Goal: Task Accomplishment & Management: Manage account settings

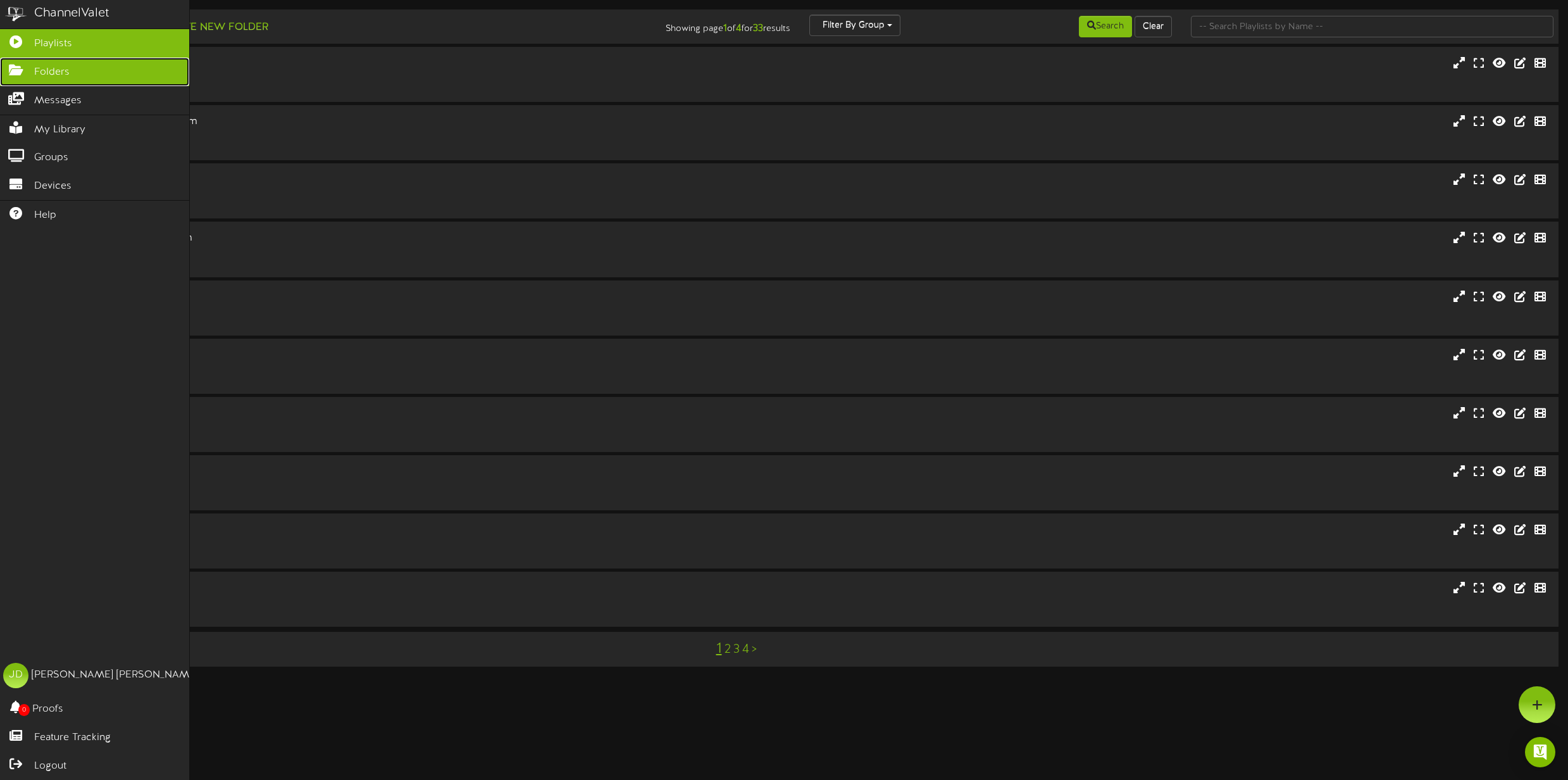
click at [66, 75] on span "Folders" at bounding box center [52, 73] width 36 height 15
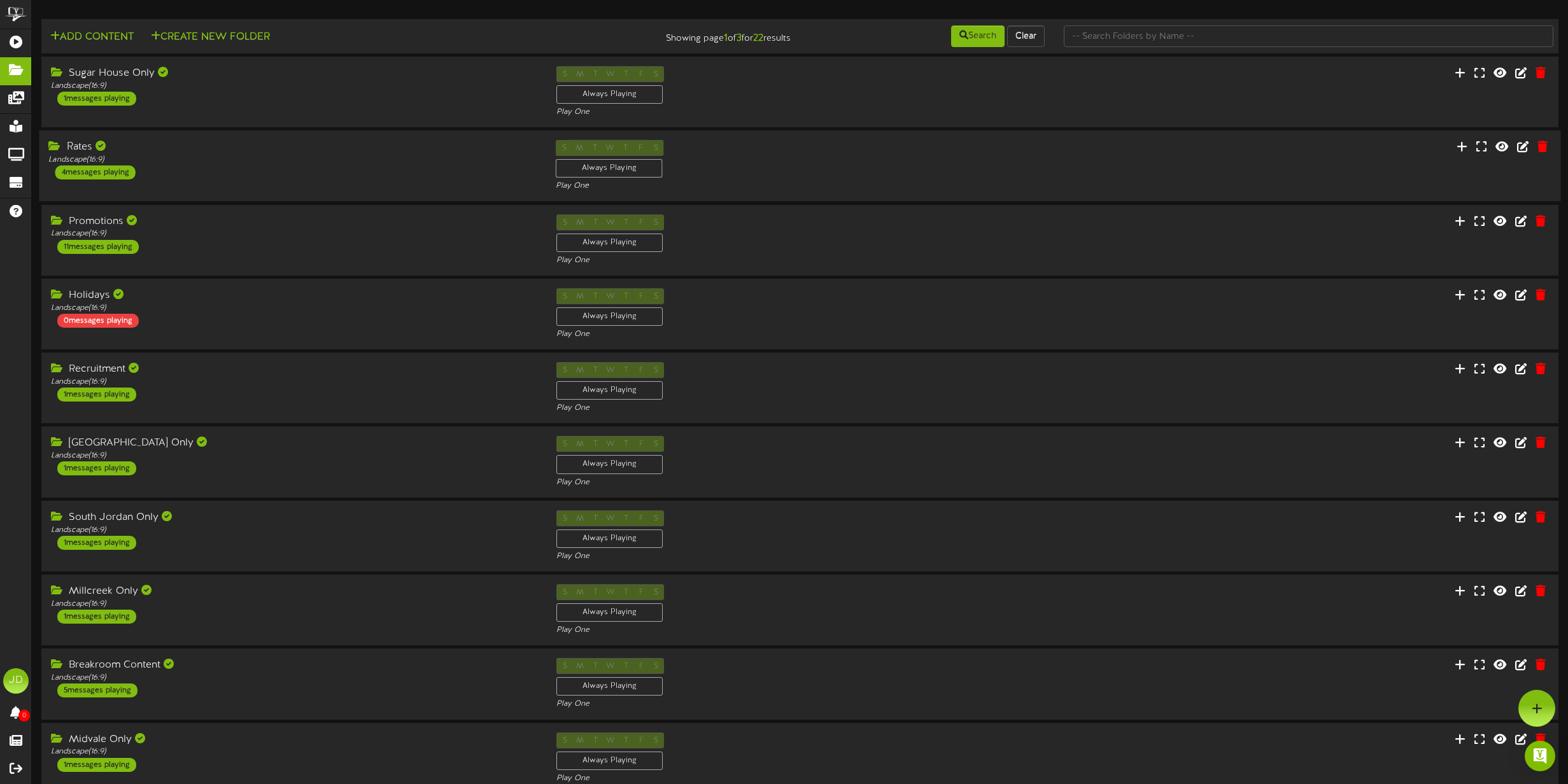
click at [186, 165] on div "Rates Landscape ( 16:9 ) 4 messages playing" at bounding box center [292, 159] width 508 height 40
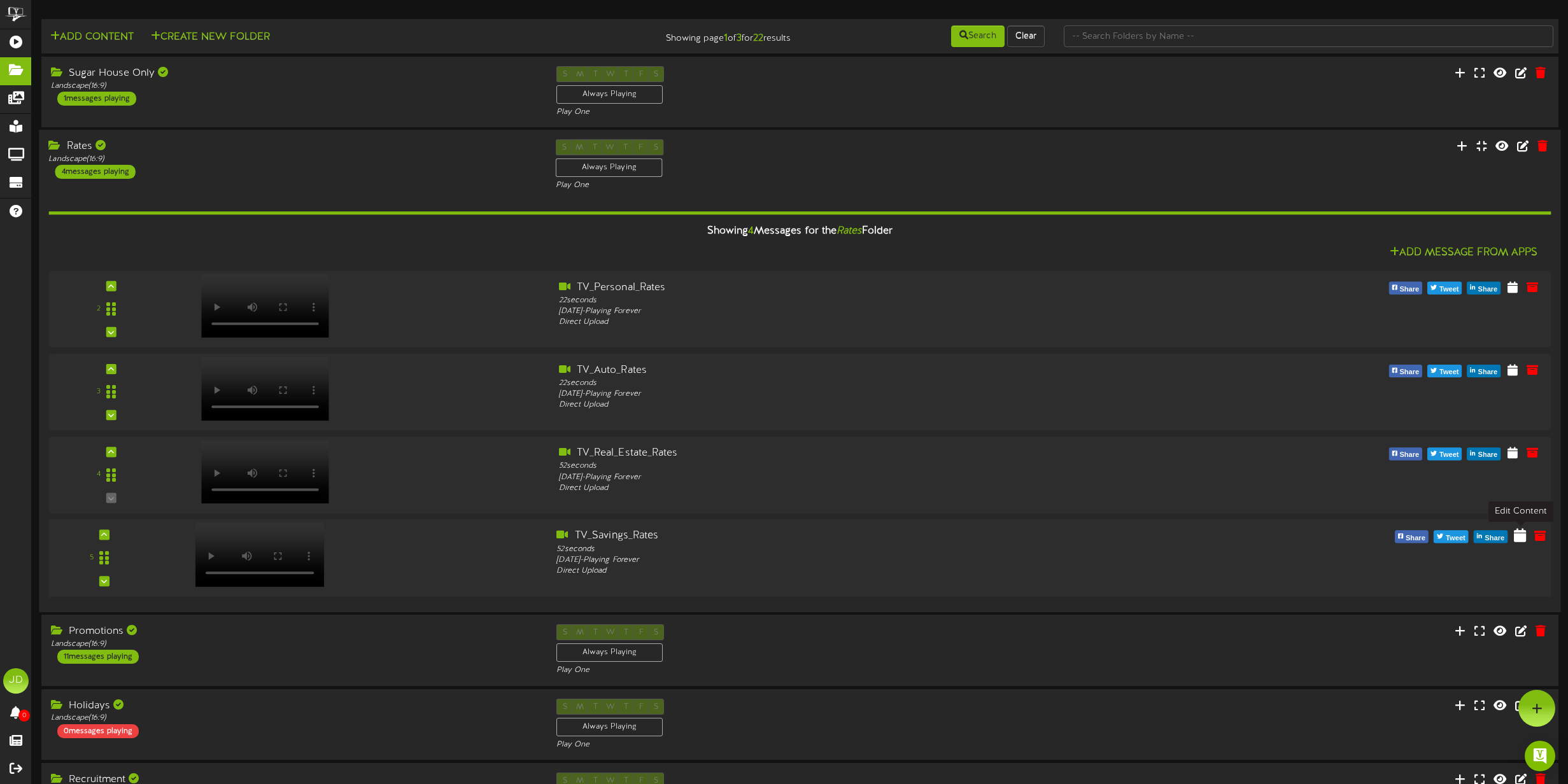
click at [1500, 535] on icon at bounding box center [1520, 534] width 12 height 14
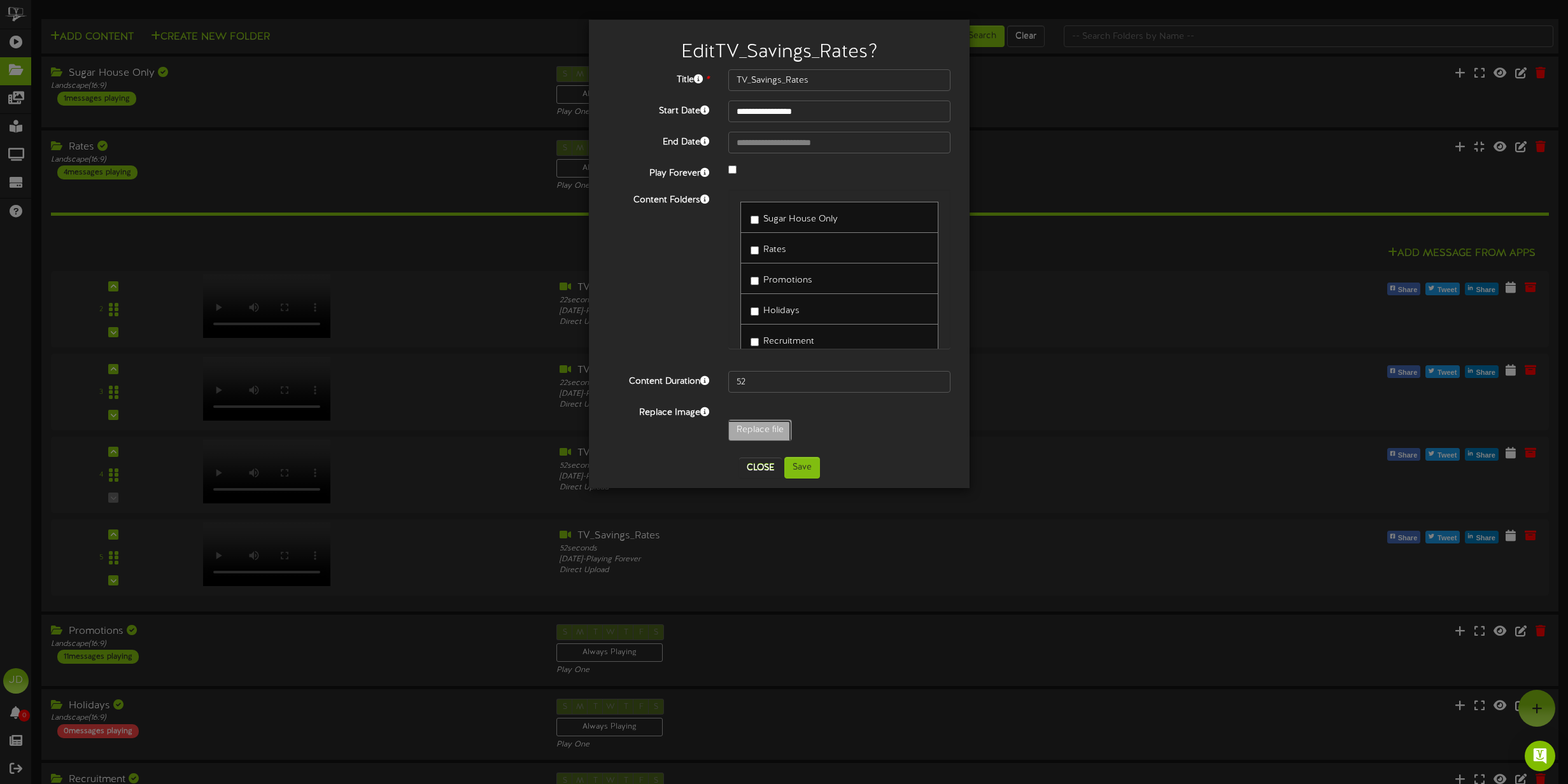
click at [765, 432] on input "Replace file" at bounding box center [99, 465] width 1386 height 91
type input "**********"
click at [936, 381] on input "51" at bounding box center [839, 381] width 222 height 21
type input "52"
click at [938, 380] on input "52" at bounding box center [839, 381] width 222 height 21
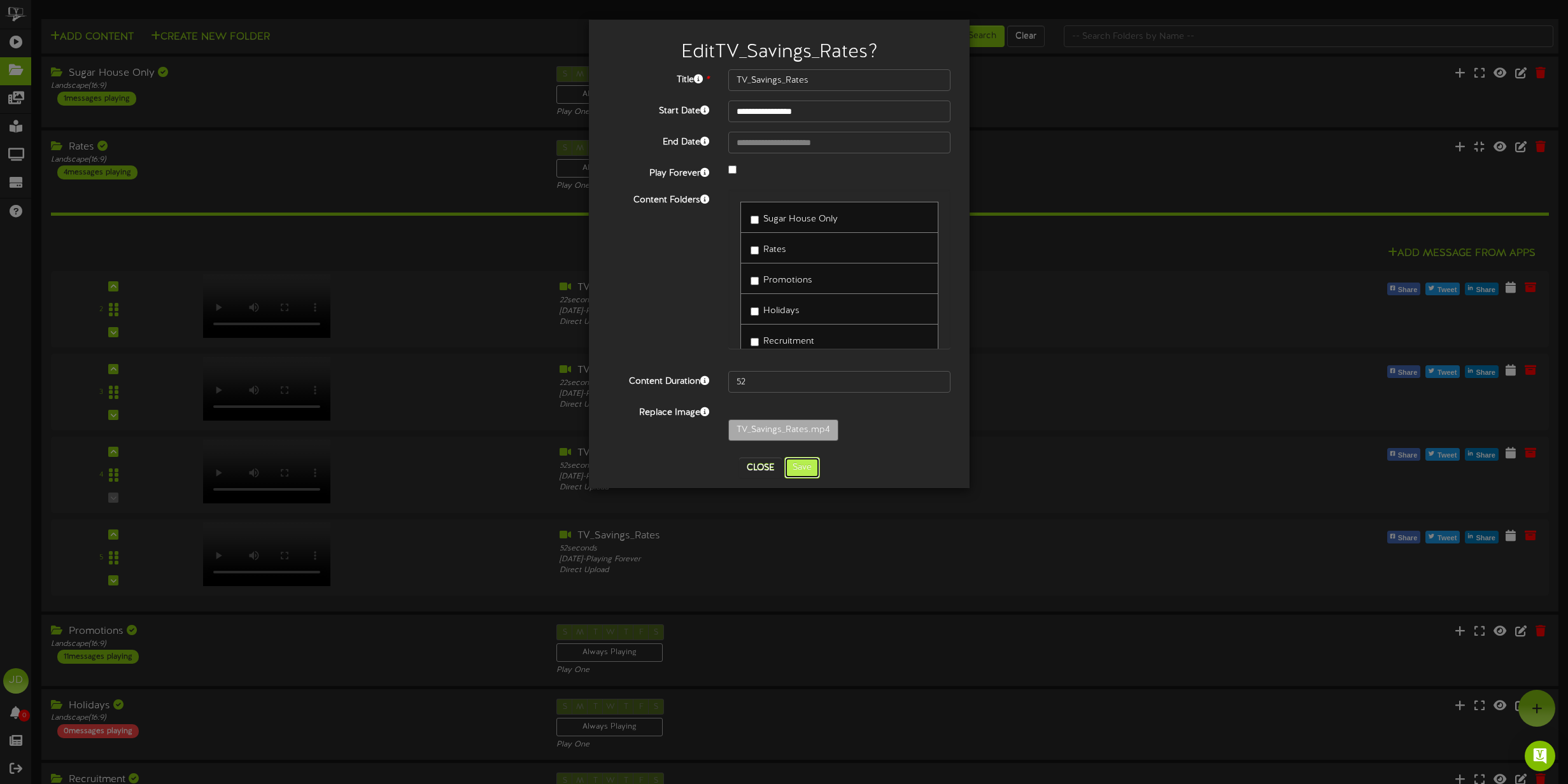
click at [790, 472] on button "Save" at bounding box center [802, 467] width 36 height 21
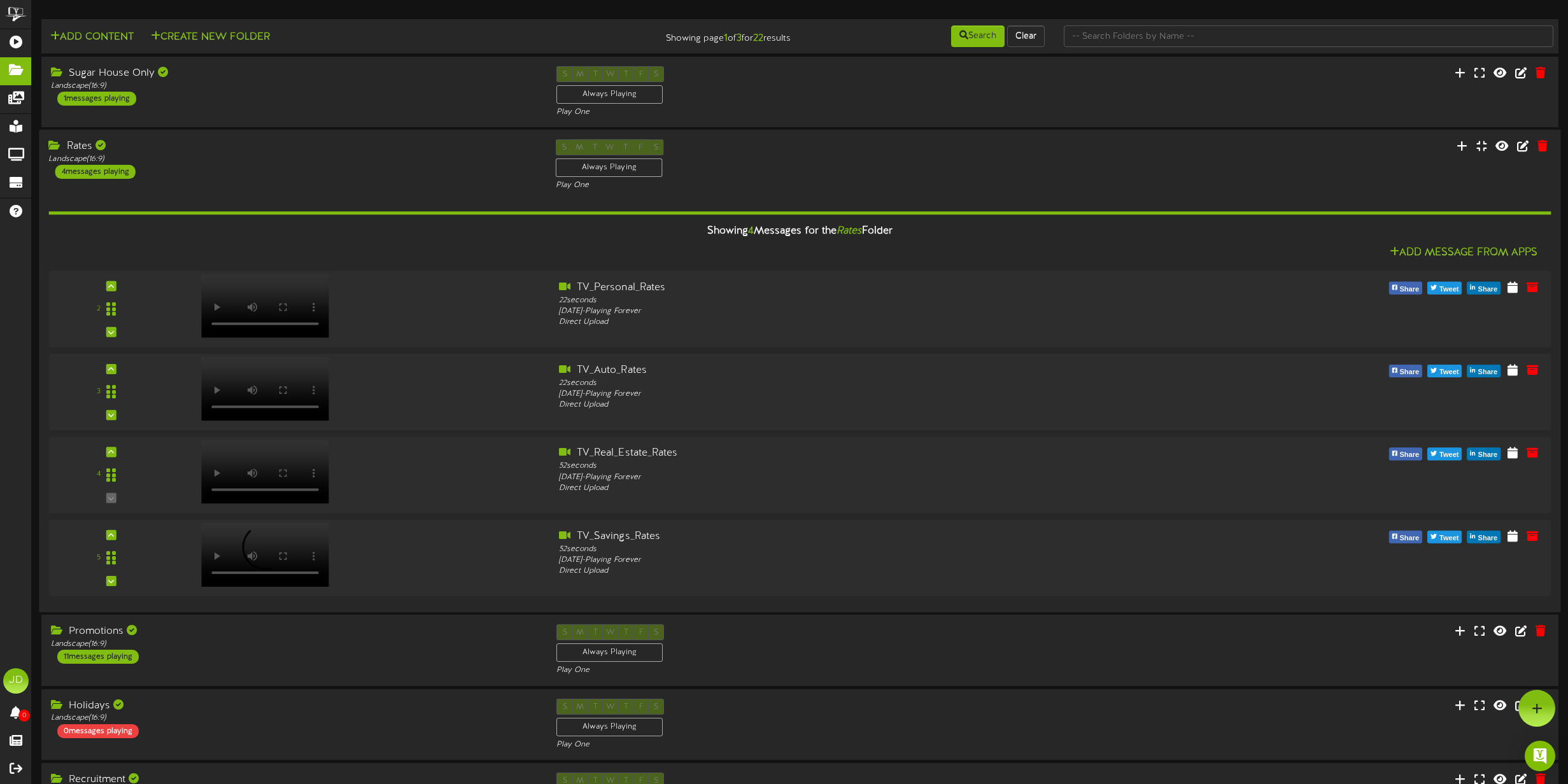
click at [827, 177] on div "S M T W T F S Always Playing Play One" at bounding box center [799, 165] width 508 height 52
